Goal: Task Accomplishment & Management: Manage account settings

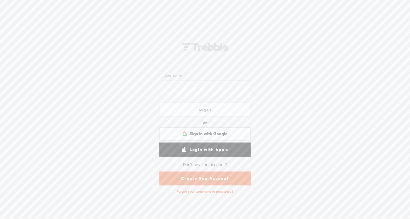
type input "[PERSON_NAME][EMAIL_ADDRESS][DOMAIN_NAME]"
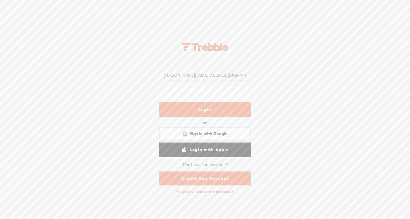
click at [130, 69] on div "[PERSON_NAME][EMAIL_ADDRESS][DOMAIN_NAME] Login or Login with Facebook Sign in …" at bounding box center [205, 116] width 410 height 204
click at [190, 113] on link "Login" at bounding box center [204, 109] width 91 height 14
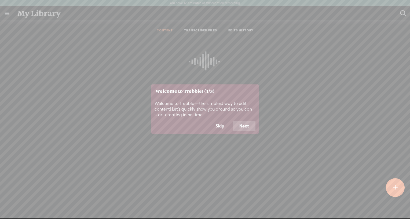
click at [244, 123] on button "Next" at bounding box center [244, 126] width 23 height 10
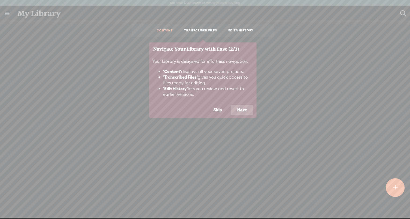
click at [246, 108] on button "Next" at bounding box center [242, 110] width 23 height 10
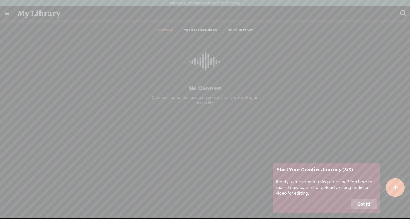
click at [363, 201] on button "Got it!" at bounding box center [364, 204] width 26 height 10
